Goal: Task Accomplishment & Management: Manage account settings

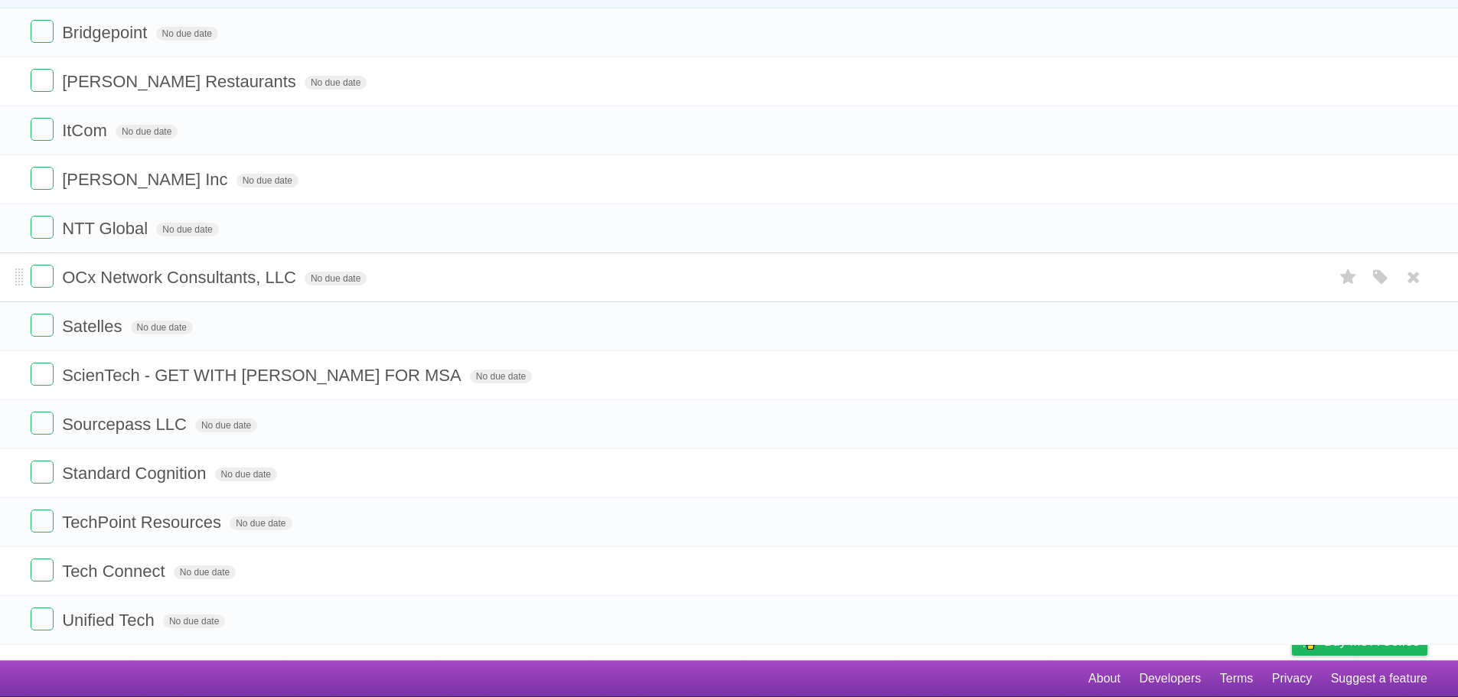
scroll to position [170, 0]
click at [41, 377] on label at bounding box center [42, 374] width 23 height 23
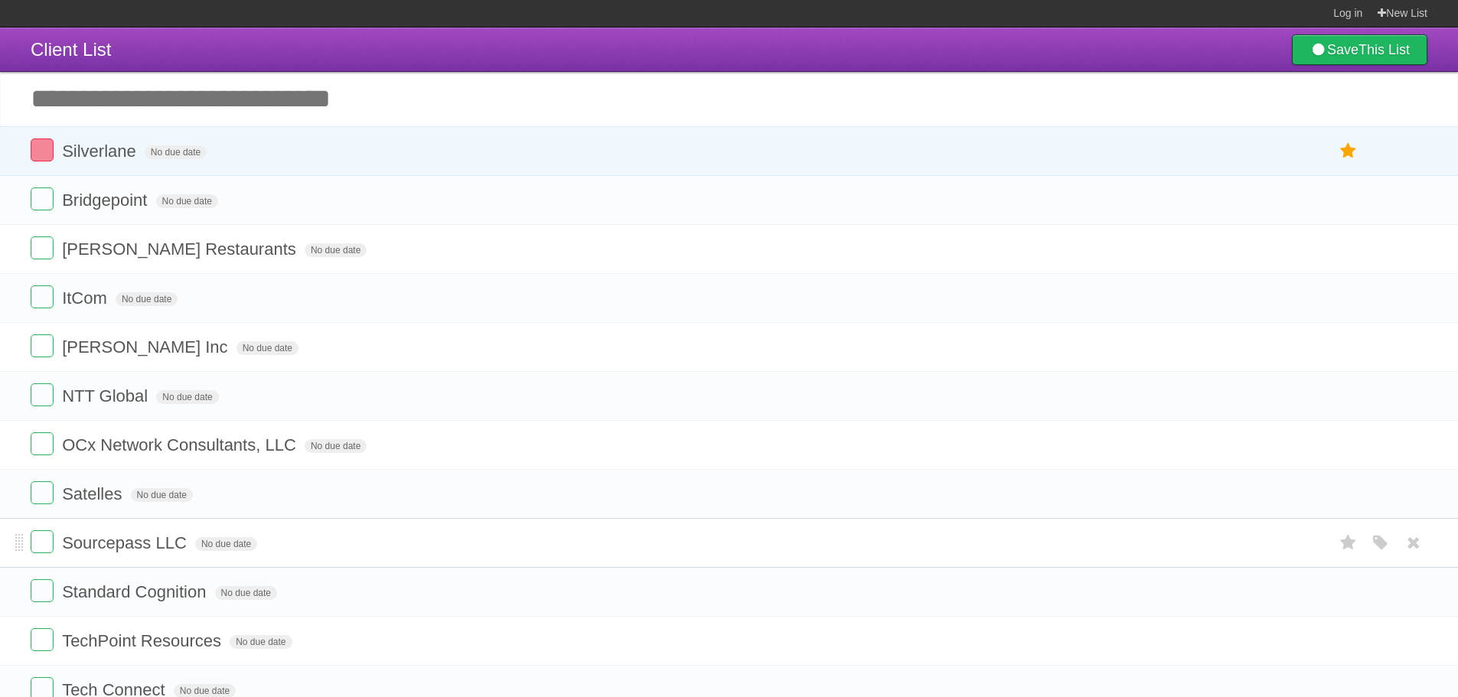
scroll to position [0, 0]
click at [47, 203] on label at bounding box center [42, 199] width 23 height 23
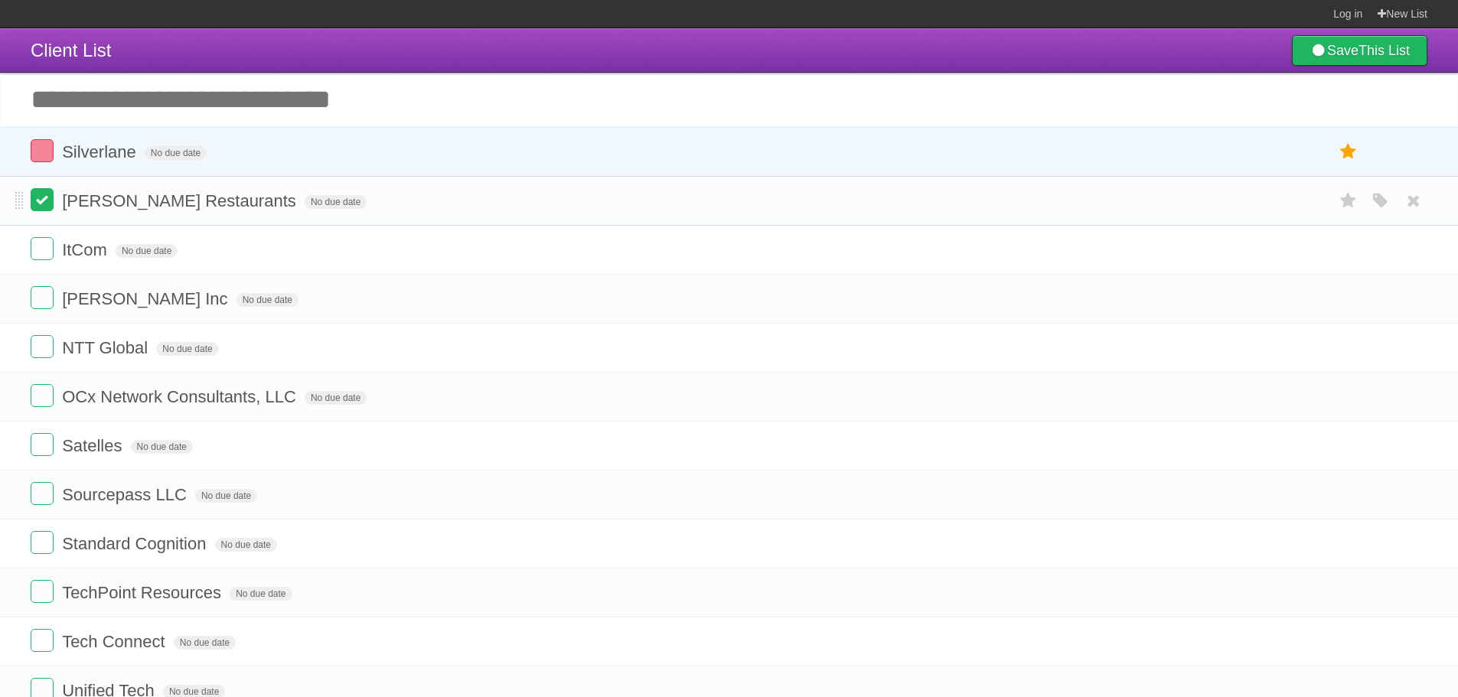
click at [42, 207] on label at bounding box center [42, 199] width 23 height 23
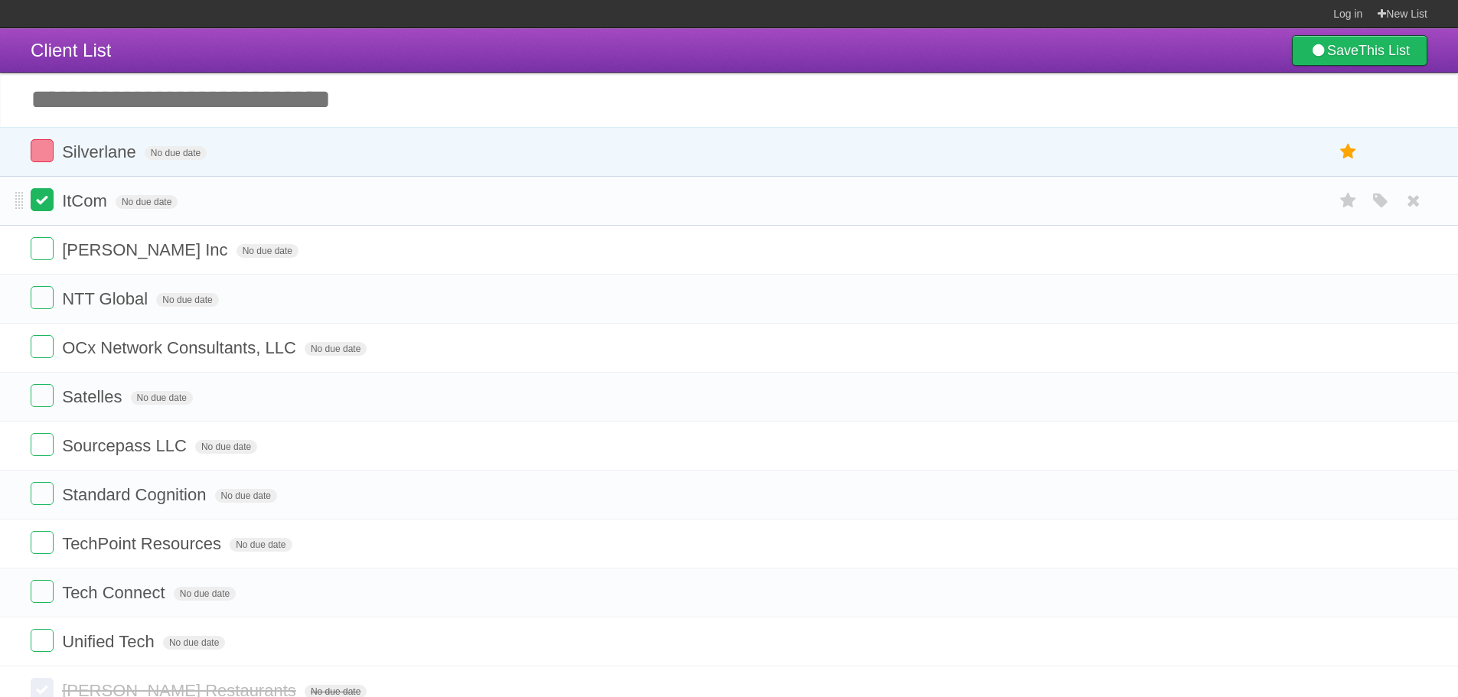
click at [48, 205] on label at bounding box center [42, 199] width 23 height 23
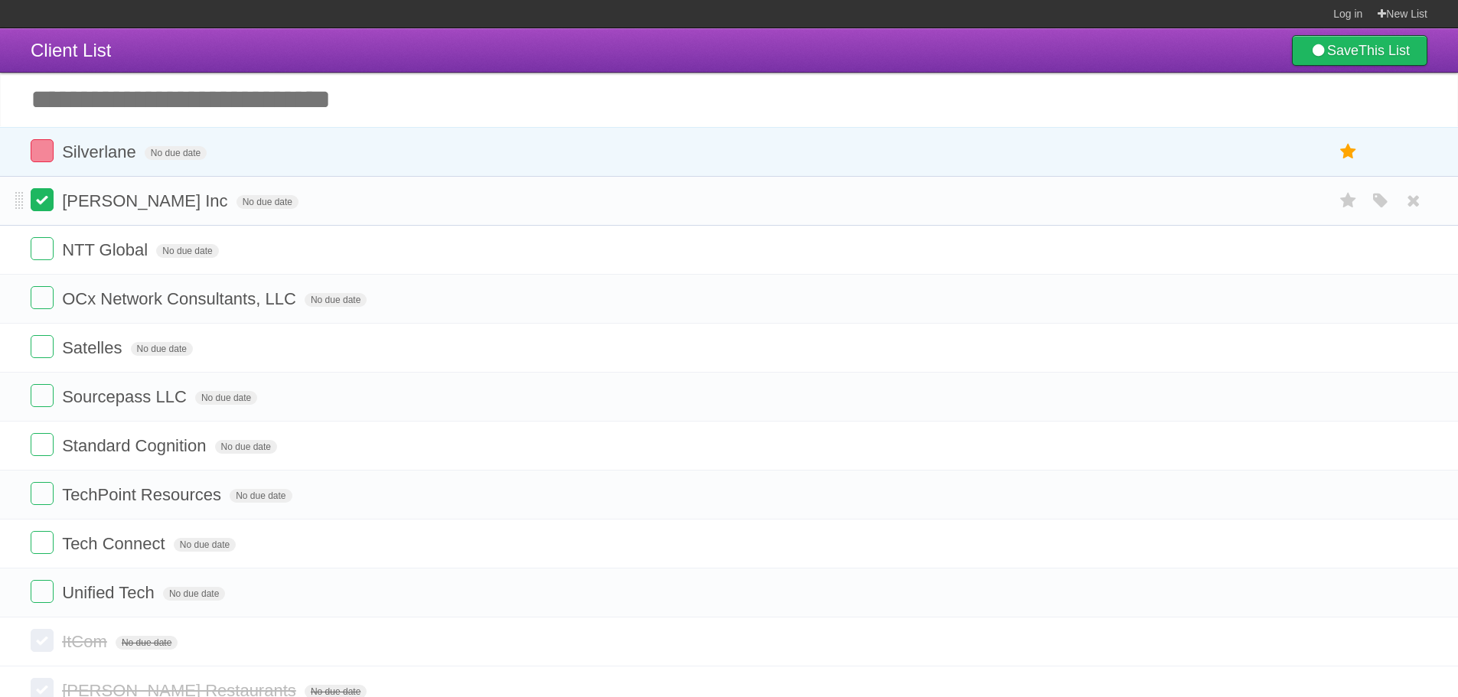
click at [38, 199] on label at bounding box center [42, 199] width 23 height 23
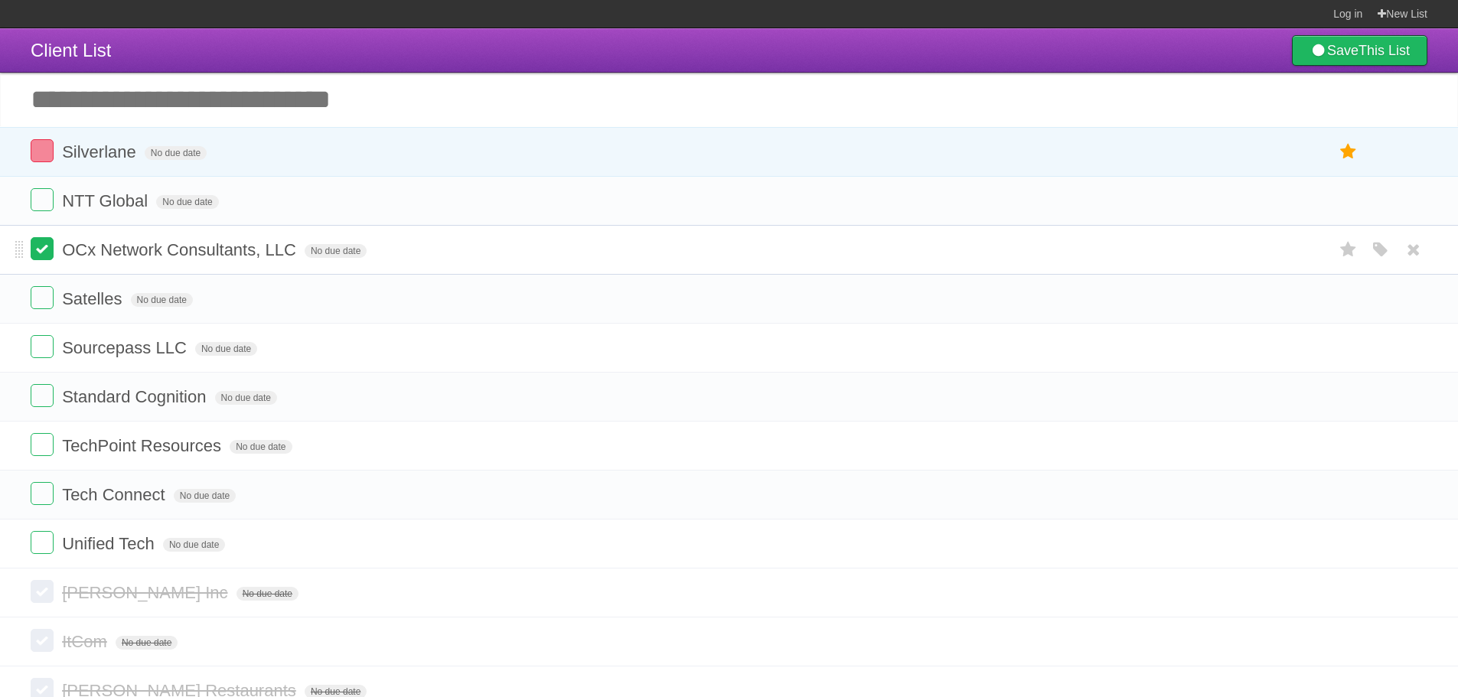
click at [49, 250] on label at bounding box center [42, 248] width 23 height 23
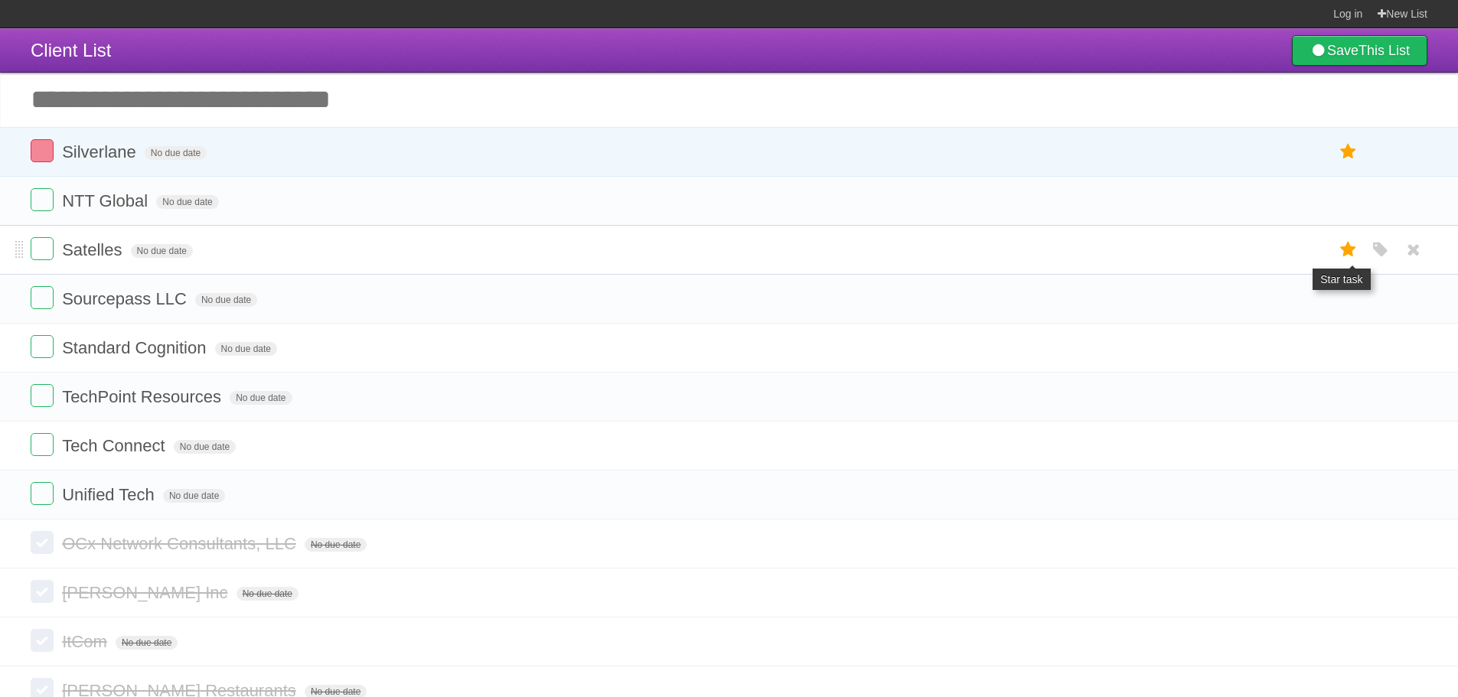
click at [1354, 253] on icon at bounding box center [1348, 249] width 21 height 25
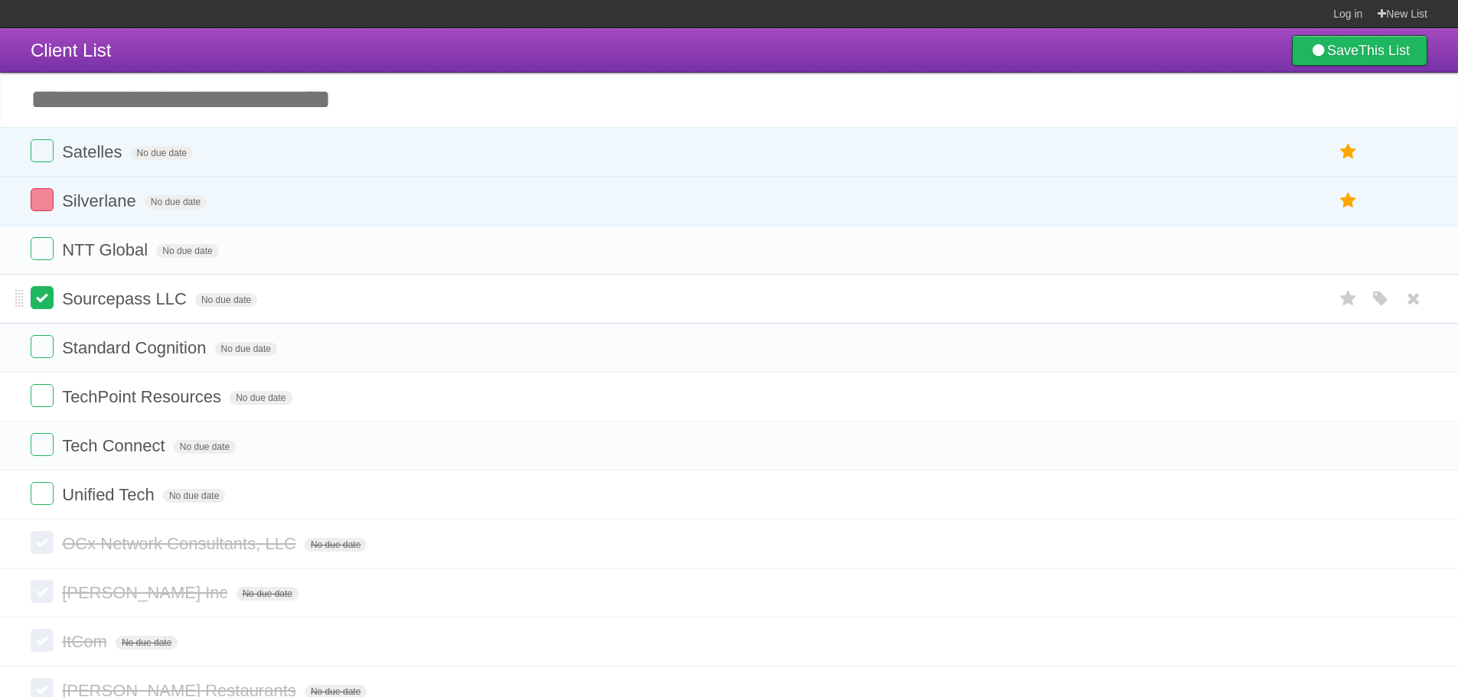
click at [44, 298] on label at bounding box center [42, 297] width 23 height 23
click at [47, 292] on label at bounding box center [42, 297] width 23 height 23
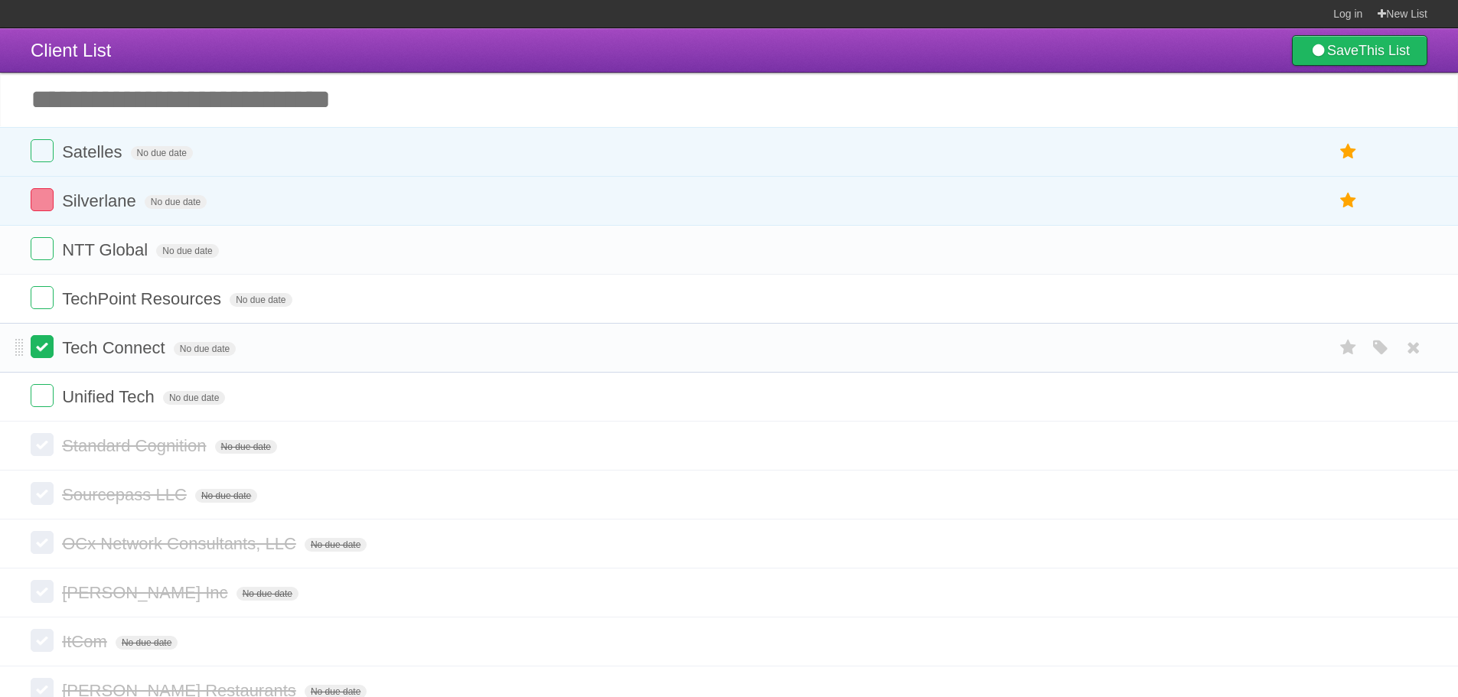
click at [38, 349] on label at bounding box center [42, 346] width 23 height 23
click at [41, 300] on label at bounding box center [42, 297] width 23 height 23
click at [41, 301] on label at bounding box center [42, 297] width 23 height 23
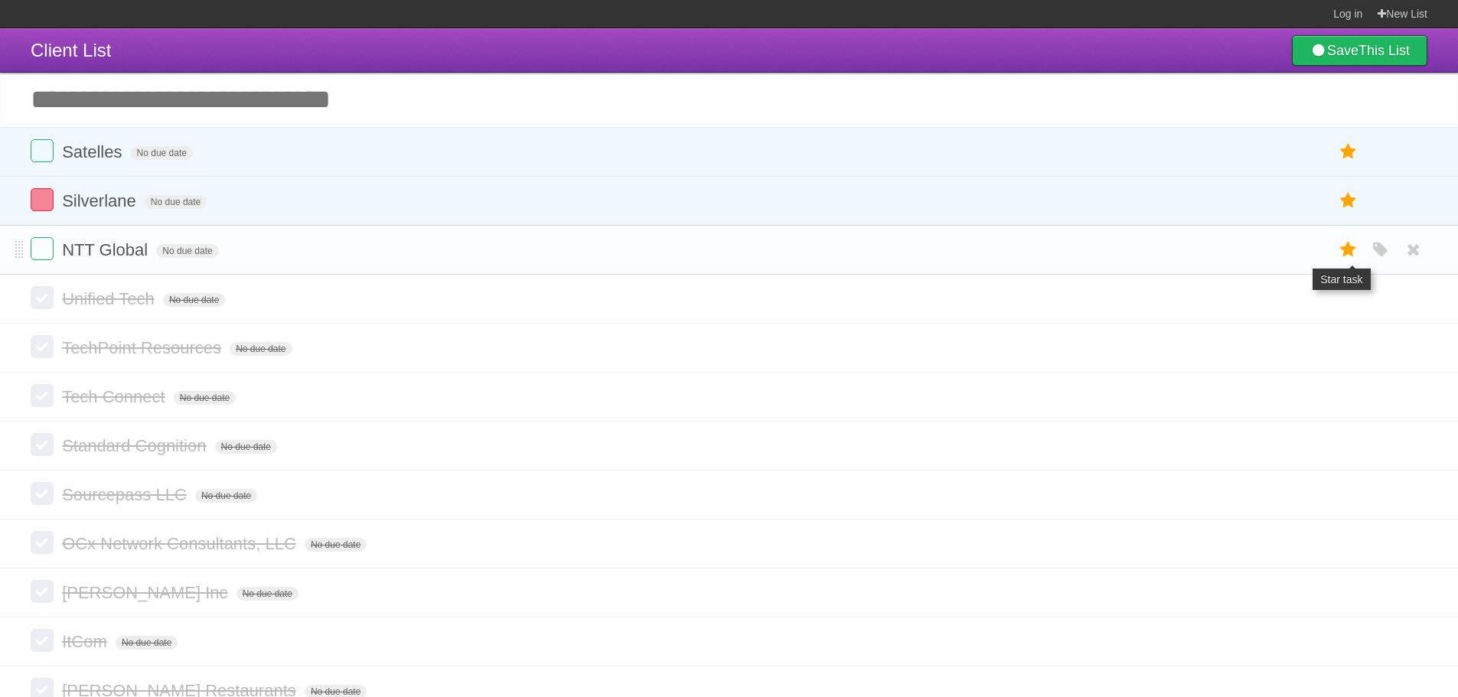
click at [1343, 253] on icon at bounding box center [1348, 249] width 21 height 25
